Goal: Check status: Check status

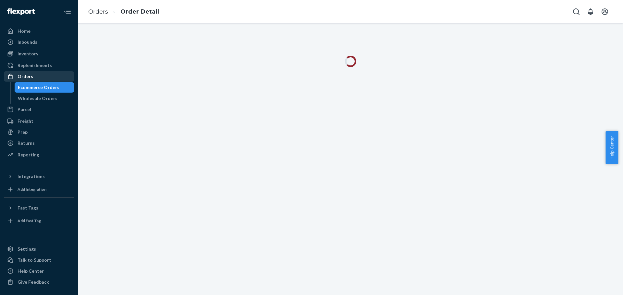
click at [33, 77] on div "Orders" at bounding box center [39, 76] width 69 height 9
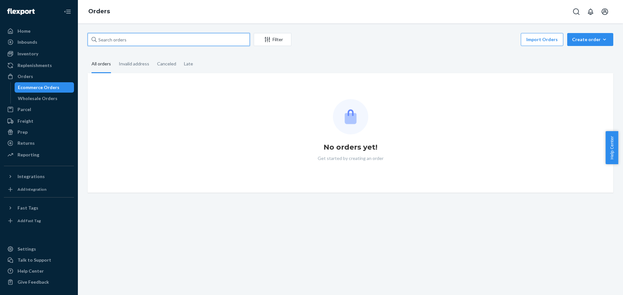
click at [163, 44] on input "text" at bounding box center [169, 39] width 162 height 13
paste input "254565119"
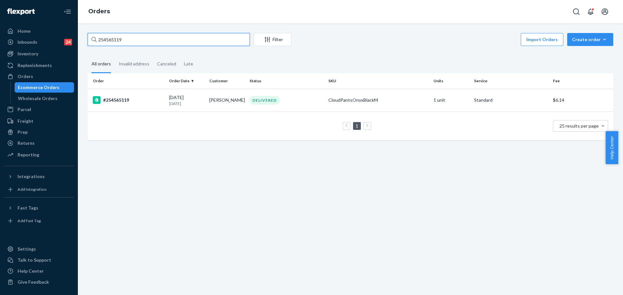
click at [131, 38] on input "254565119" at bounding box center [169, 39] width 162 height 13
paste input "3916605"
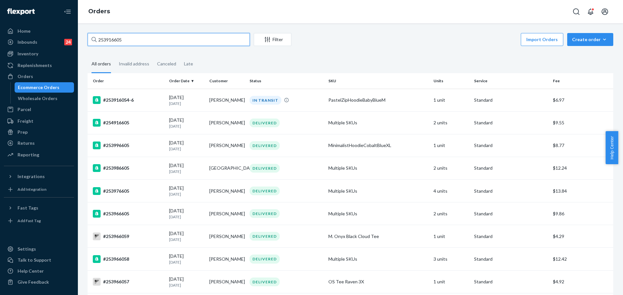
type input "253916605"
click at [26, 52] on div "Inventory" at bounding box center [28, 54] width 21 height 6
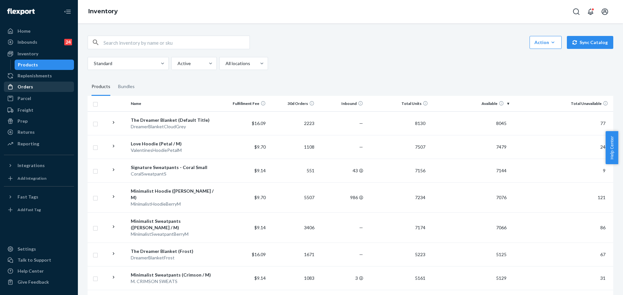
click at [34, 86] on div "Orders" at bounding box center [39, 86] width 69 height 9
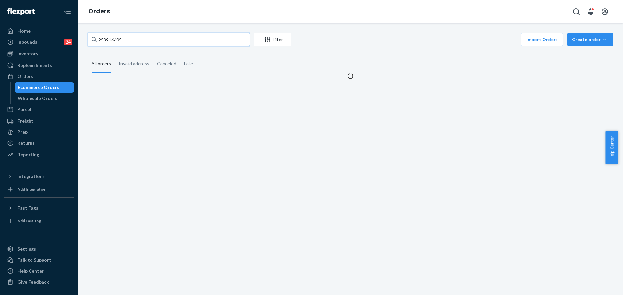
click at [110, 42] on input "253916605" at bounding box center [169, 39] width 162 height 13
paste input "5306862"
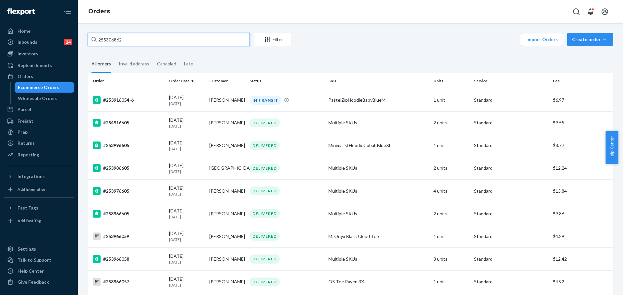
click at [133, 39] on input "255306862" at bounding box center [169, 39] width 162 height 13
paste input "13336"
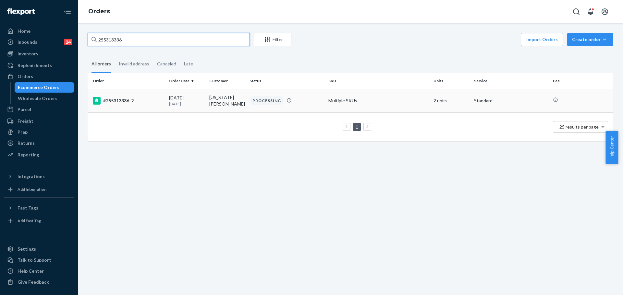
type input "255313336"
click at [150, 100] on div "#255313336-2" at bounding box center [128, 101] width 71 height 8
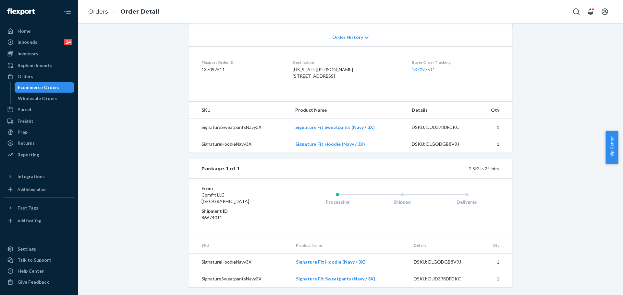
scroll to position [148, 0]
click at [48, 77] on div "Orders" at bounding box center [39, 76] width 69 height 9
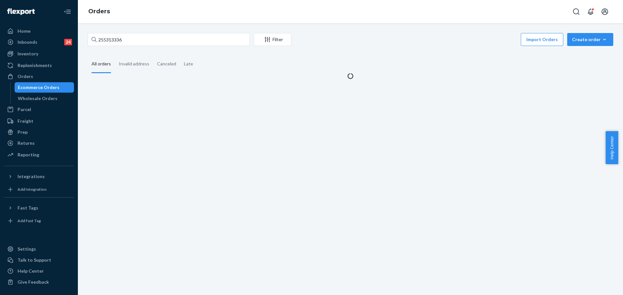
click at [139, 30] on div "255313336 Filter Import Orders Create order Ecommerce order Removal order All o…" at bounding box center [350, 159] width 545 height 272
click at [140, 41] on input "255313336" at bounding box center [169, 39] width 162 height 13
paste input "189042"
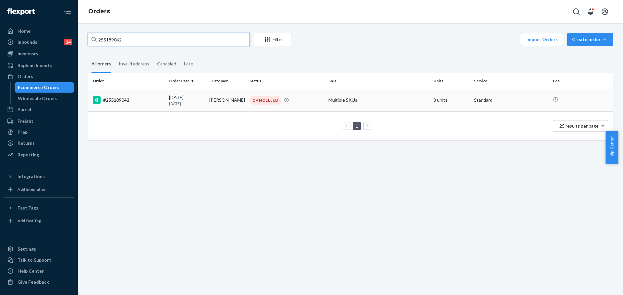
type input "255189042"
click at [126, 102] on div "#255189042" at bounding box center [128, 100] width 71 height 8
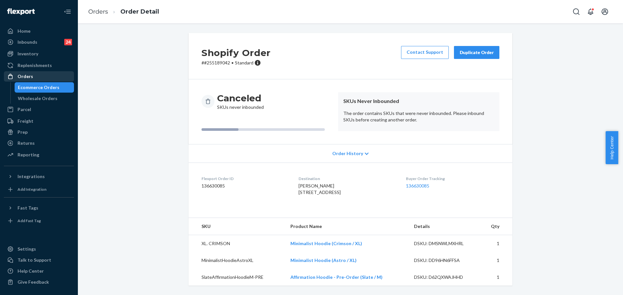
click at [67, 75] on div "Orders" at bounding box center [39, 76] width 69 height 9
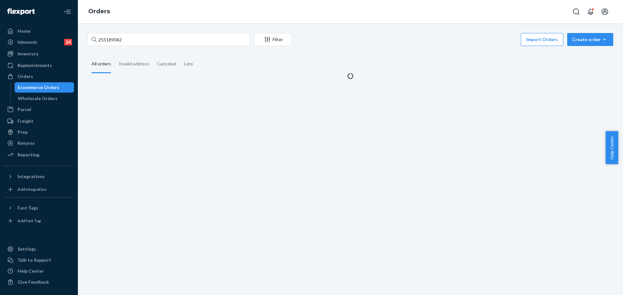
click at [128, 33] on div "255189042 Filter Import Orders Create order Ecommerce order Removal order All o…" at bounding box center [350, 159] width 545 height 272
click at [128, 37] on input "255189042" at bounding box center [169, 39] width 162 height 13
paste input "254862814"
click at [128, 37] on input "255189042254862814" at bounding box center [169, 39] width 162 height 13
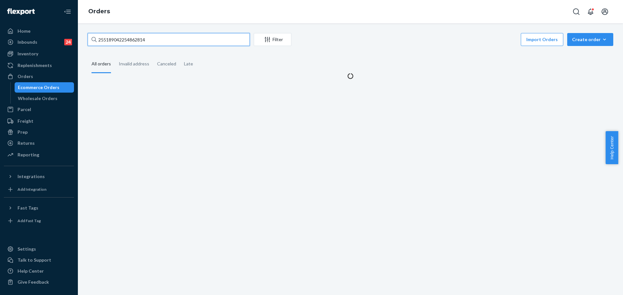
click at [128, 37] on input "255189042254862814" at bounding box center [169, 39] width 162 height 13
paste input "text"
type input "254862814"
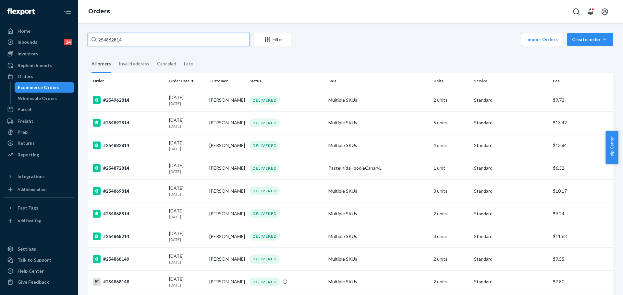
click at [128, 37] on input "254862814" at bounding box center [169, 39] width 162 height 13
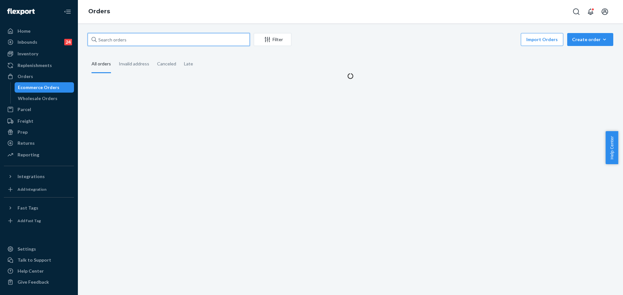
paste input "254862814"
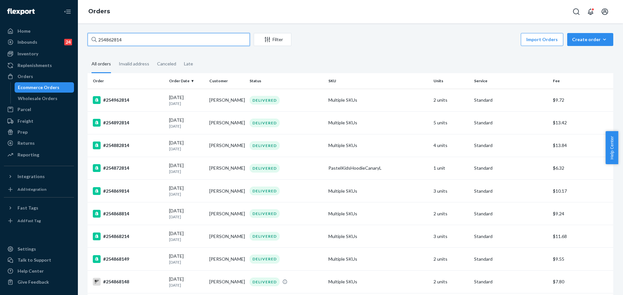
click at [129, 42] on input "254862814" at bounding box center [169, 39] width 162 height 13
paste input "5141980"
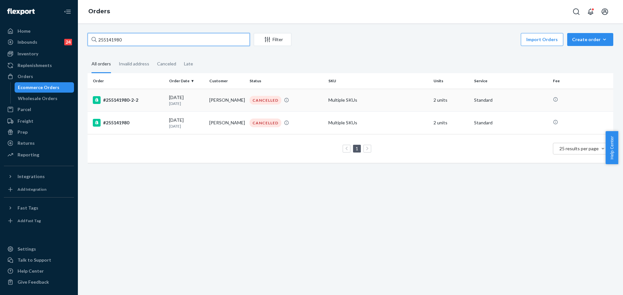
type input "255141980"
click at [340, 106] on td "Multiple SKUs" at bounding box center [378, 100] width 105 height 23
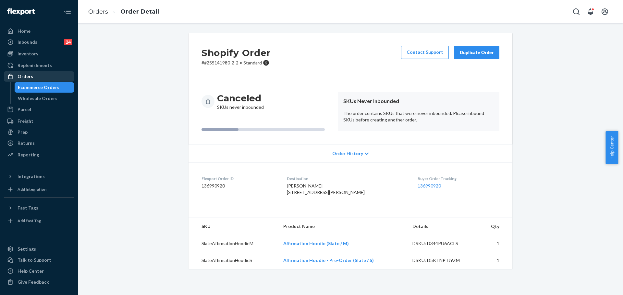
click at [52, 73] on div "Orders" at bounding box center [39, 76] width 69 height 9
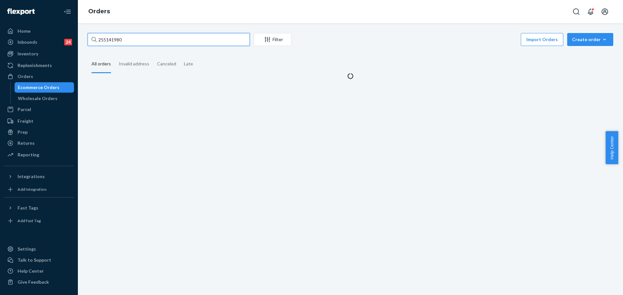
click at [135, 34] on input "255141980" at bounding box center [169, 39] width 162 height 13
paste input "2861884"
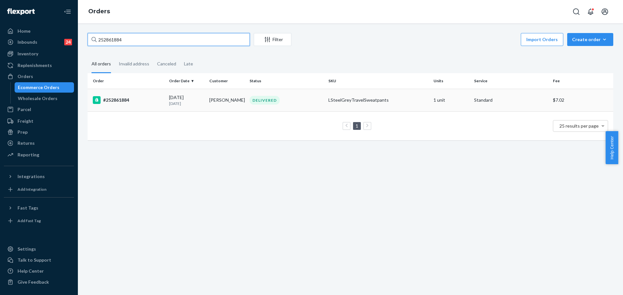
type input "252861884"
click at [288, 100] on div "DELIVERED" at bounding box center [286, 100] width 76 height 9
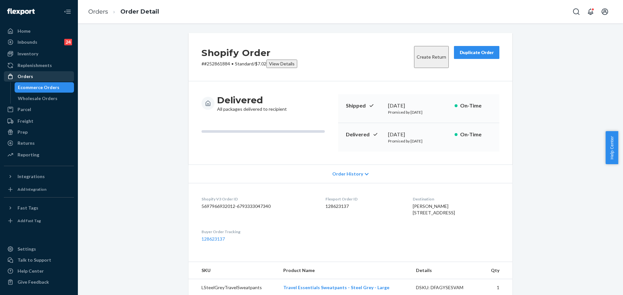
click at [26, 79] on div "Orders" at bounding box center [26, 76] width 16 height 6
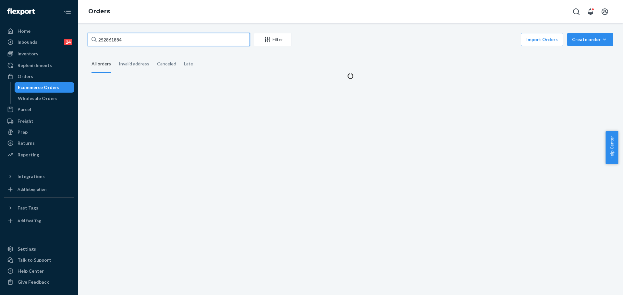
click at [144, 41] on input "252861884" at bounding box center [169, 39] width 162 height 13
paste input "3890680"
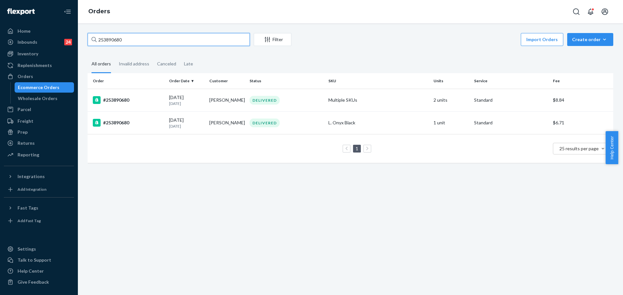
click at [132, 38] on input "253890680" at bounding box center [169, 39] width 162 height 13
paste input "2625555"
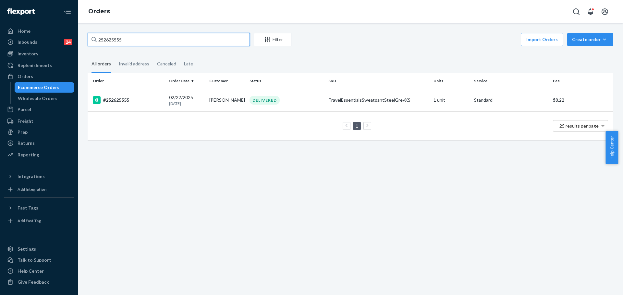
click at [159, 39] on input "252625555" at bounding box center [169, 39] width 162 height 13
paste input "3400392"
type input "253400392"
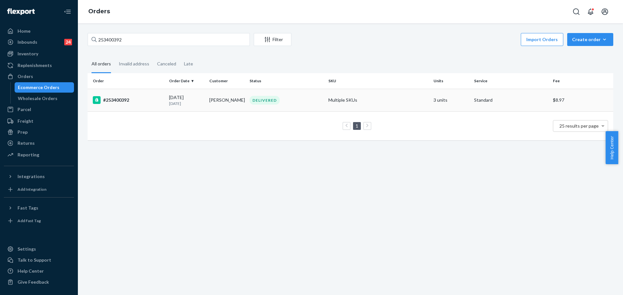
click at [172, 101] on p "4 months ago" at bounding box center [186, 104] width 35 height 6
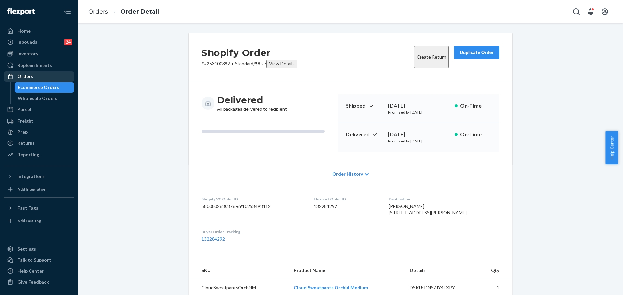
click at [42, 78] on div "Orders" at bounding box center [39, 76] width 69 height 9
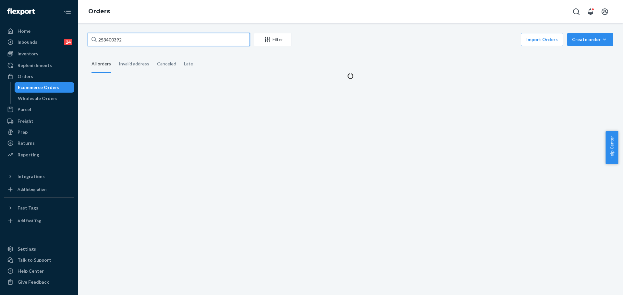
click at [141, 38] on input "253400392" at bounding box center [169, 39] width 162 height 13
click at [141, 39] on input "253400392" at bounding box center [169, 39] width 162 height 13
click at [142, 39] on input "253400392" at bounding box center [169, 39] width 162 height 13
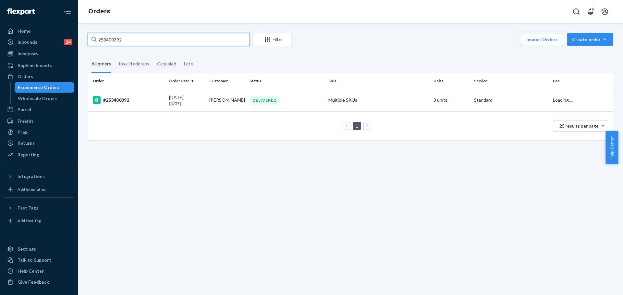
paste input "4880920"
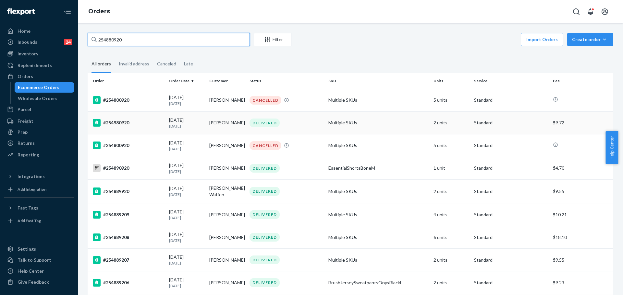
type input "254880920"
click at [328, 117] on td "Multiple SKUs" at bounding box center [378, 123] width 105 height 23
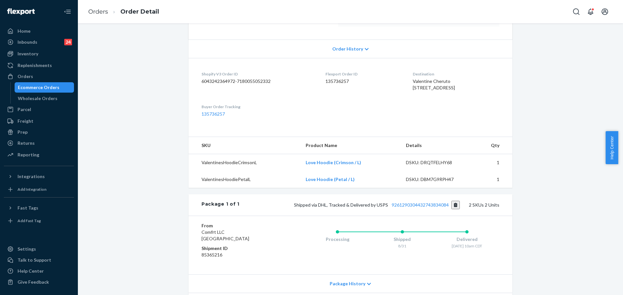
scroll to position [140, 0]
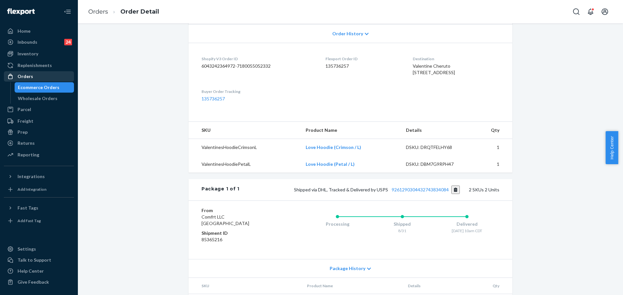
click at [59, 76] on div "Orders" at bounding box center [39, 76] width 69 height 9
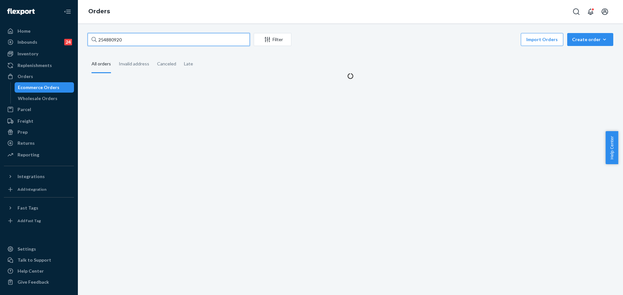
click at [146, 41] on input "254880920" at bounding box center [169, 39] width 162 height 13
paste input "5104201"
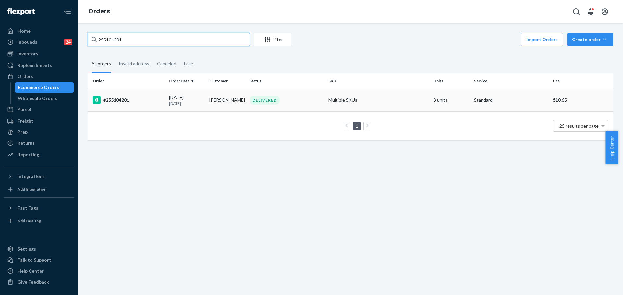
type input "255104201"
click at [248, 99] on div "DELIVERED" at bounding box center [286, 100] width 76 height 9
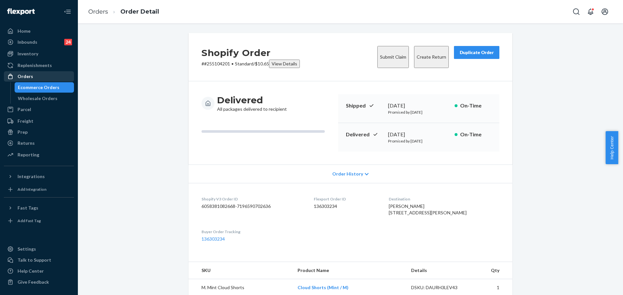
click at [52, 74] on div "Orders" at bounding box center [39, 76] width 69 height 9
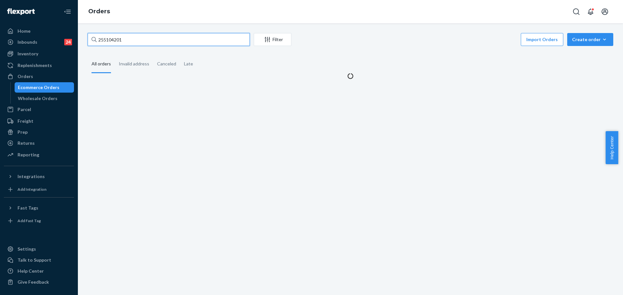
click at [122, 37] on input "255104201" at bounding box center [169, 39] width 162 height 13
paste input "248562"
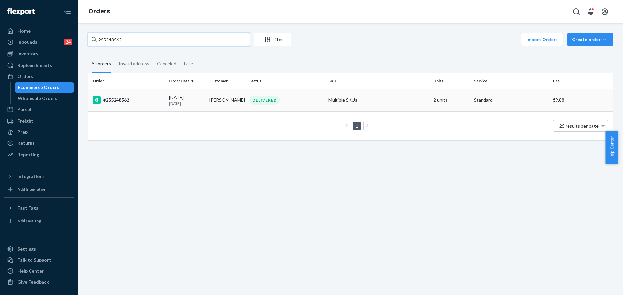
type input "255248562"
click at [150, 101] on div "#255248562" at bounding box center [128, 100] width 71 height 8
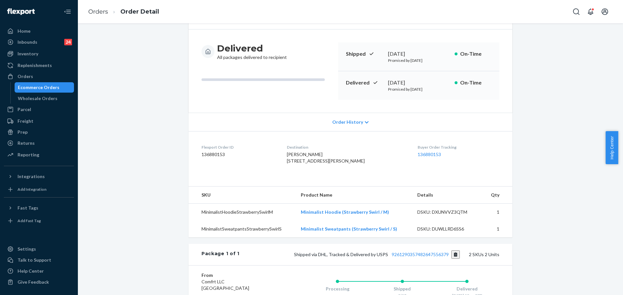
scroll to position [76, 0]
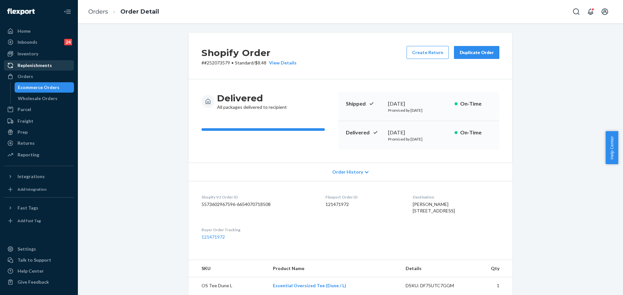
click at [53, 67] on div "Replenishments" at bounding box center [39, 65] width 69 height 9
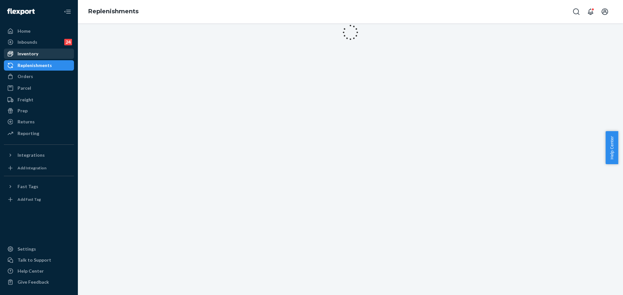
click at [45, 51] on div "Inventory" at bounding box center [39, 53] width 69 height 9
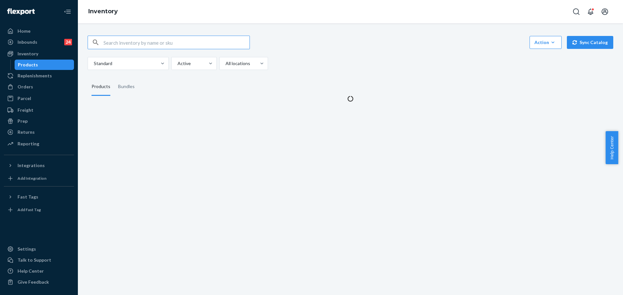
click at [149, 38] on input "text" at bounding box center [176, 42] width 146 height 13
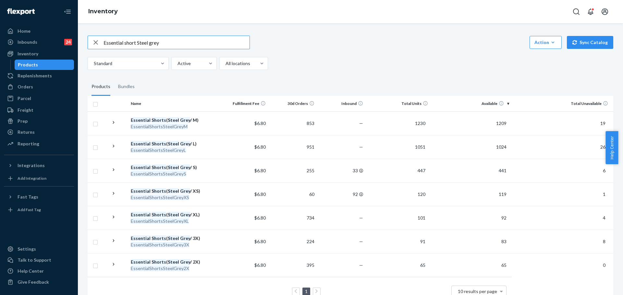
drag, startPoint x: 138, startPoint y: 45, endPoint x: 202, endPoint y: 36, distance: 64.8
click at [202, 36] on input "Essential short Steel grey" at bounding box center [176, 42] width 146 height 13
click at [187, 38] on input "Essential short Onyx black" at bounding box center [176, 42] width 146 height 13
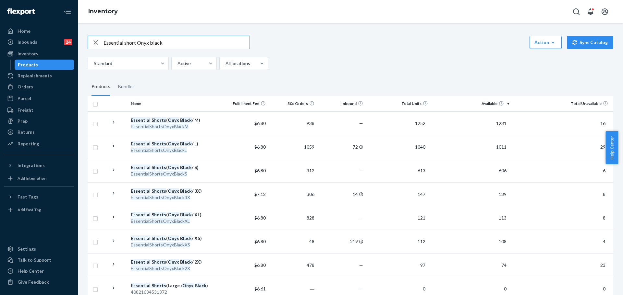
paste input "Minimalist Hoodie"
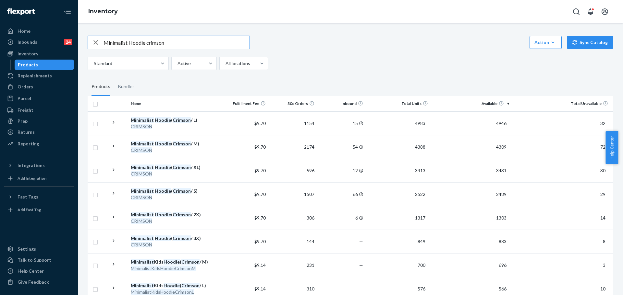
click at [153, 41] on input "Minimalist Hoodie crimson" at bounding box center [176, 42] width 146 height 13
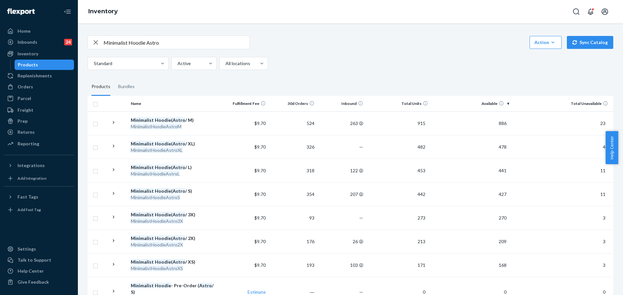
click at [153, 45] on input "Minimalist Hoodie Astro" at bounding box center [176, 42] width 146 height 13
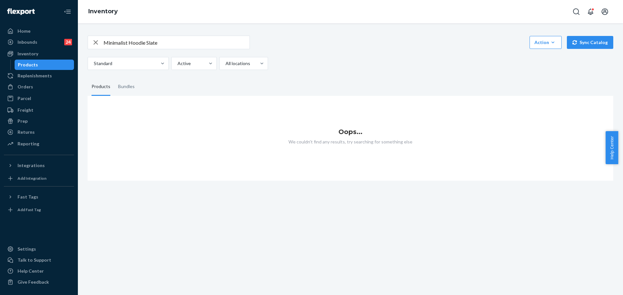
click at [151, 44] on input "Minimalist Hoodie Slate" at bounding box center [176, 42] width 146 height 13
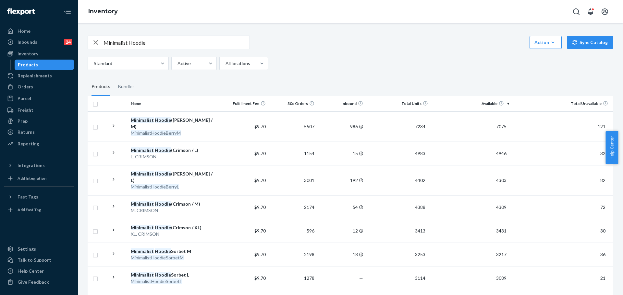
click at [175, 40] on input "Minimalist Hoodie" at bounding box center [176, 42] width 146 height 13
paste input "Affirmation Hoodie"
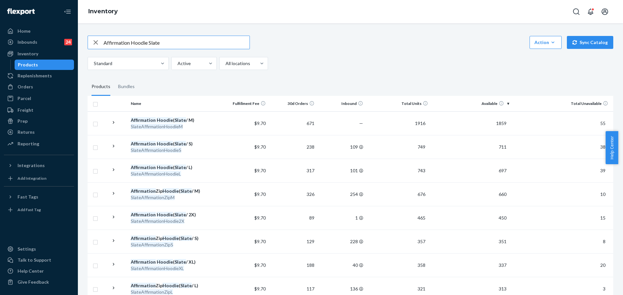
click at [181, 39] on input "Affirmation Hoodie Slate" at bounding box center [176, 42] width 146 height 13
paste input "Travel Essentials Sweatpants"
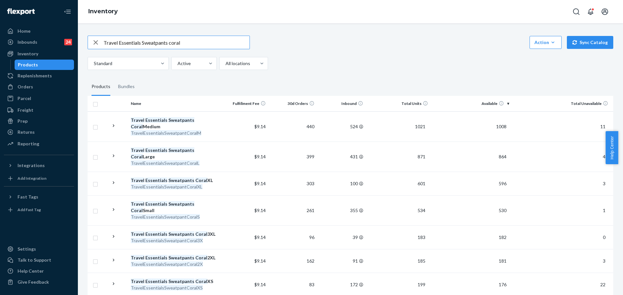
click at [155, 43] on input "Travel Essentials Sweatpants coral" at bounding box center [176, 42] width 146 height 13
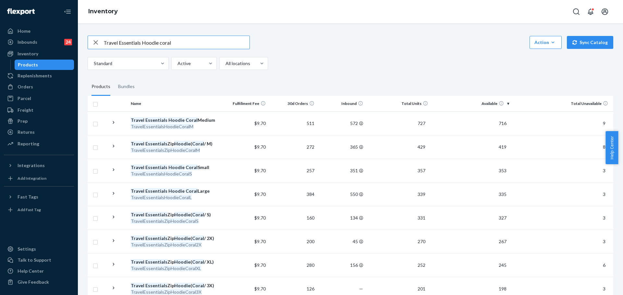
click at [143, 47] on input "Travel Essentials Hoodie coral" at bounding box center [176, 42] width 146 height 13
click at [143, 46] on input "Travel Essentials Hoodie coral" at bounding box center [176, 42] width 146 height 13
paste input "Affirmation Hoodie"
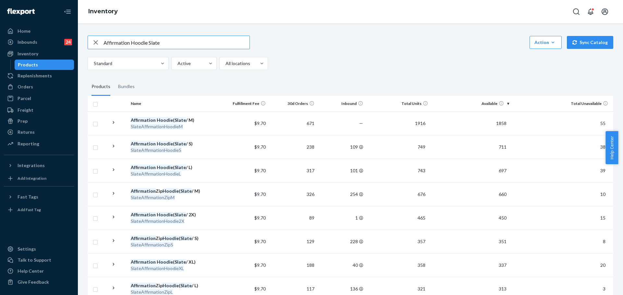
click at [193, 38] on input "Affirmation Hoodie Slate" at bounding box center [176, 42] width 146 height 13
paste input "Camo Shorts"
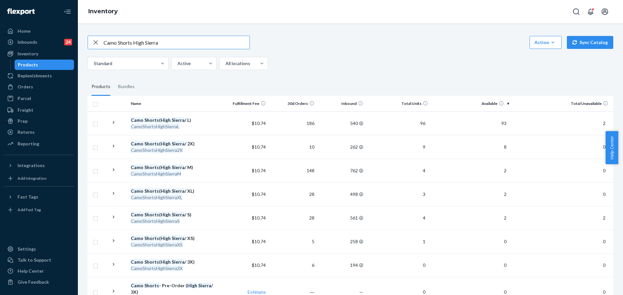
click at [120, 42] on input "Camo Shorts High Sierra" at bounding box center [176, 42] width 146 height 13
drag, startPoint x: 127, startPoint y: 42, endPoint x: 192, endPoint y: 48, distance: 64.9
click at [192, 48] on input "Camo Tee High Sierra" at bounding box center [176, 42] width 146 height 13
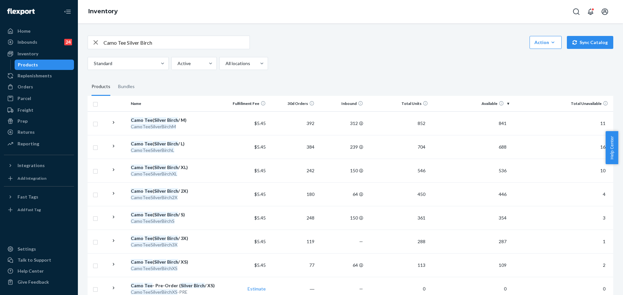
click at [167, 49] on input "Camo Tee Silver Birch" at bounding box center [176, 42] width 146 height 13
paste input "Crew"
click at [187, 32] on div "Camo Crew white oak Action Create product Create bundle Bulk create products Bu…" at bounding box center [350, 215] width 535 height 375
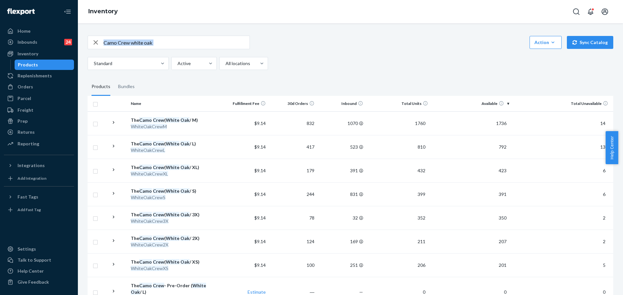
drag, startPoint x: 187, startPoint y: 32, endPoint x: 187, endPoint y: 41, distance: 8.5
click at [187, 33] on div "Camo Crew white oak Action Create product Create bundle Bulk create products Bu…" at bounding box center [350, 215] width 535 height 375
click at [187, 40] on input "Camo Crew white oak" at bounding box center [176, 42] width 146 height 13
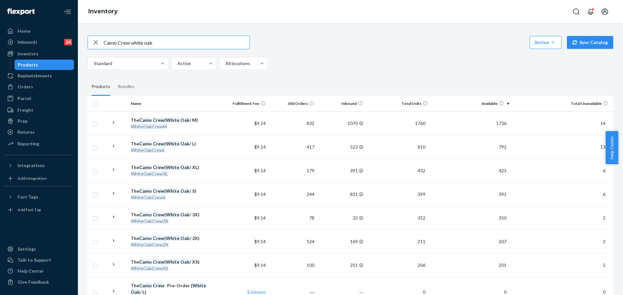
paste input "Travel Essentials Zip Hoodie"
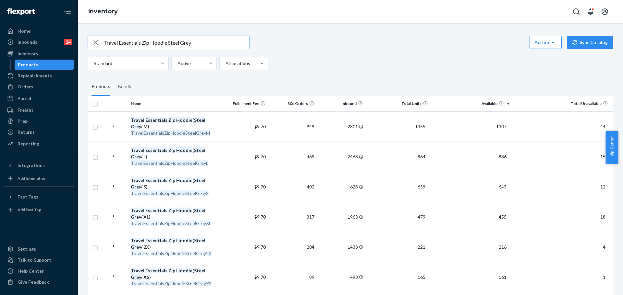
click at [174, 41] on input "Travel Essentials Zip Hoodie Steel Grey" at bounding box center [176, 42] width 146 height 13
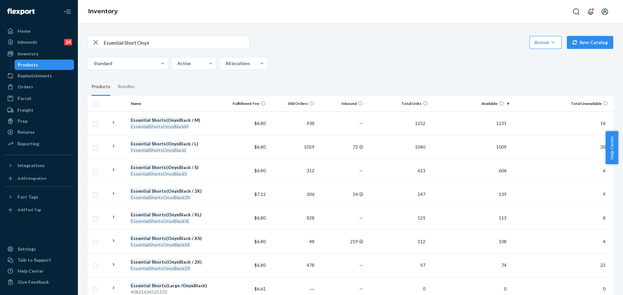
click at [125, 42] on input "Essential Short Onyx" at bounding box center [176, 42] width 146 height 13
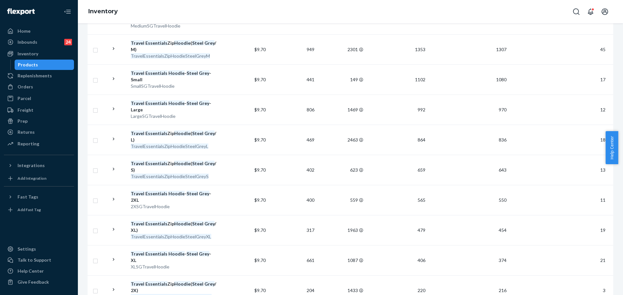
scroll to position [145, 0]
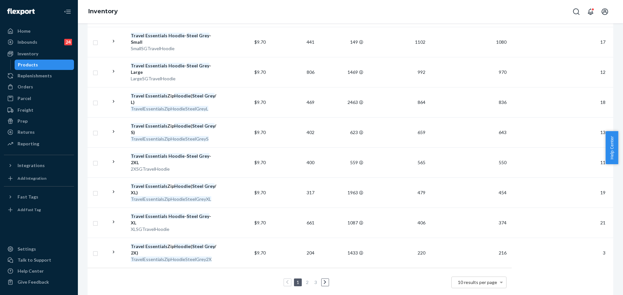
click at [305, 280] on link "2" at bounding box center [307, 283] width 5 height 6
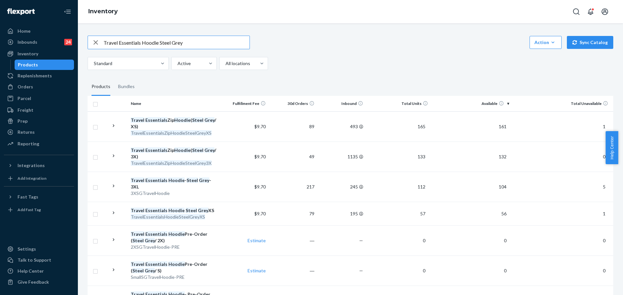
click at [171, 44] on input "Travel Essentials Hoodie Steel Grey" at bounding box center [176, 42] width 146 height 13
drag, startPoint x: 161, startPoint y: 43, endPoint x: 197, endPoint y: 41, distance: 36.7
click at [197, 41] on input "Travel Essentials Hoodie Steel Grey" at bounding box center [176, 42] width 146 height 13
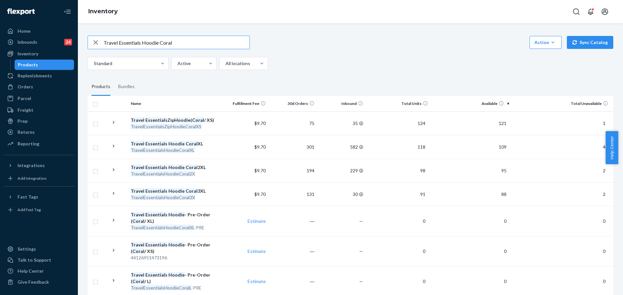
click at [193, 44] on input "Travel Essentials Hoodie Coral" at bounding box center [176, 42] width 146 height 13
paste input "Cloud Zip Hoodie"
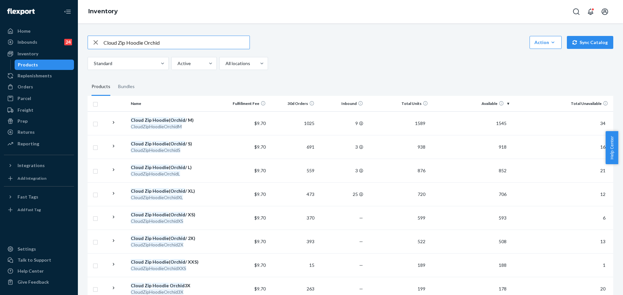
click at [160, 38] on input "Cloud Zip Hoodie Orchid" at bounding box center [176, 42] width 146 height 13
click at [161, 38] on input "Cloud Zip Hoodie Orchid" at bounding box center [176, 42] width 146 height 13
paste input "Sweatpants"
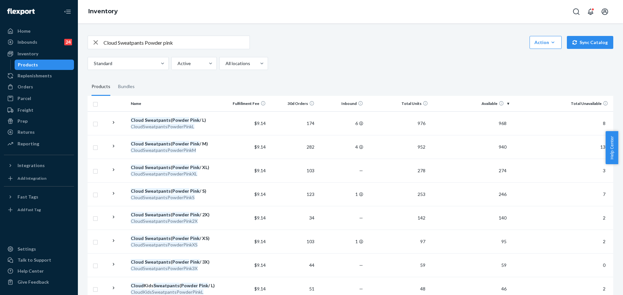
click at [177, 44] on input "Cloud Sweatpants Powder pink" at bounding box center [176, 42] width 146 height 13
paste input "Minimalist Hoodie"
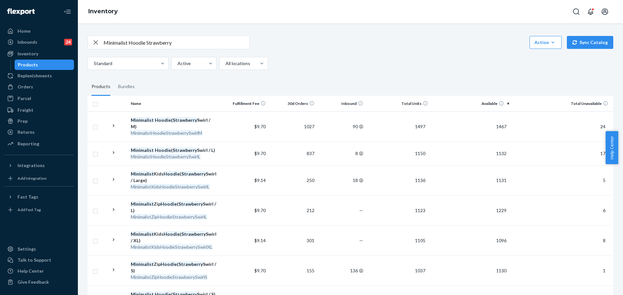
click at [138, 41] on input "Minimalist Hoodie Strawberry" at bounding box center [176, 42] width 146 height 13
type input "Minimalist Sweatpants Strawberry"
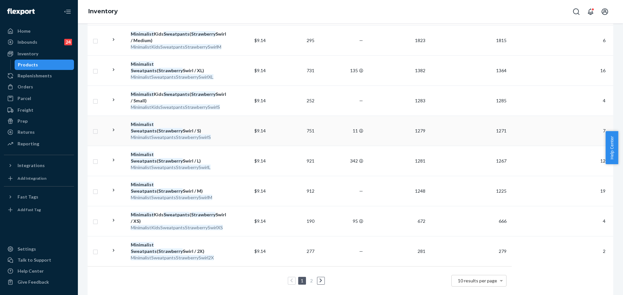
scroll to position [151, 0]
